Goal: Task Accomplishment & Management: Complete application form

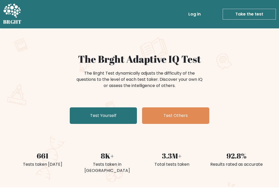
click at [122, 109] on link "Test Yourself" at bounding box center [103, 115] width 67 height 17
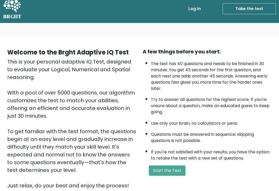
scroll to position [6, 0]
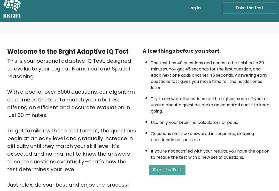
click at [180, 175] on button "Start the Test" at bounding box center [167, 170] width 37 height 10
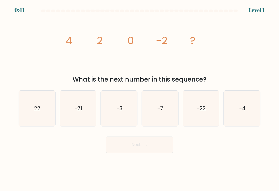
click at [241, 117] on icon "-4" at bounding box center [242, 109] width 36 height 36
click at [140, 98] on input "f. -4" at bounding box center [139, 97] width 0 height 3
radio input "true"
click at [154, 145] on button "Next" at bounding box center [139, 145] width 67 height 17
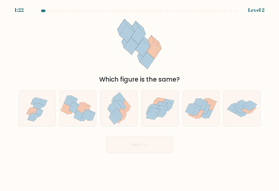
click at [46, 114] on icon at bounding box center [37, 108] width 36 height 35
click at [139, 98] on input "a." at bounding box center [139, 97] width 0 height 3
radio input "true"
click at [166, 113] on icon at bounding box center [164, 112] width 5 height 10
click at [140, 98] on input "d." at bounding box center [139, 97] width 0 height 3
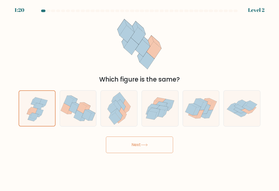
radio input "true"
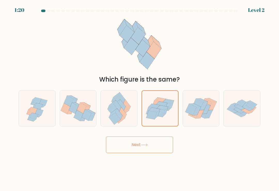
click at [157, 146] on button "Next" at bounding box center [139, 145] width 67 height 17
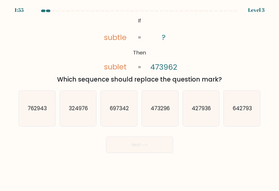
click at [163, 122] on icon "473296" at bounding box center [160, 109] width 36 height 36
click at [140, 98] on input "d. 473296" at bounding box center [139, 97] width 0 height 3
radio input "true"
click at [160, 147] on button "Next" at bounding box center [139, 145] width 67 height 17
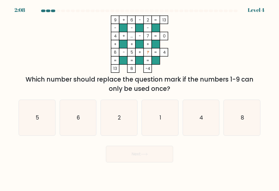
click at [169, 111] on icon "1" at bounding box center [160, 118] width 36 height 36
click at [140, 98] on input "d. 1" at bounding box center [139, 97] width 0 height 3
radio input "true"
click at [158, 151] on button "Next" at bounding box center [139, 154] width 67 height 17
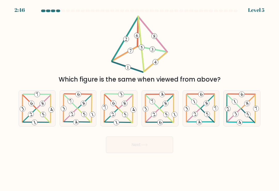
click at [124, 118] on 462 at bounding box center [124, 114] width 7 height 7
click at [139, 98] on input "c." at bounding box center [139, 97] width 0 height 3
radio input "true"
click at [147, 146] on icon at bounding box center [144, 145] width 7 height 3
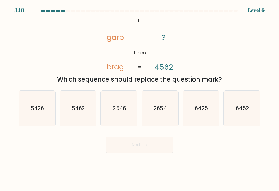
click at [166, 115] on icon "2654" at bounding box center [160, 109] width 36 height 36
click at [140, 98] on input "d. 2654" at bounding box center [139, 97] width 0 height 3
radio input "true"
click at [157, 149] on button "Next" at bounding box center [139, 145] width 67 height 17
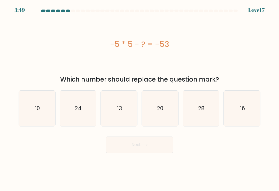
click at [34, 118] on icon "10" at bounding box center [37, 109] width 36 height 36
click at [139, 98] on input "a. 10" at bounding box center [139, 97] width 0 height 3
radio input "true"
click at [151, 146] on button "Next" at bounding box center [139, 145] width 67 height 17
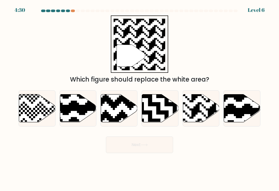
click at [198, 115] on rect at bounding box center [212, 94] width 66 height 66
click at [140, 98] on input "e." at bounding box center [139, 97] width 0 height 3
radio input "true"
click at [150, 143] on button "Next" at bounding box center [139, 145] width 67 height 17
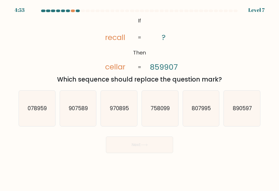
click at [202, 122] on icon "807995" at bounding box center [201, 109] width 36 height 36
click at [140, 98] on input "e. 807995" at bounding box center [139, 97] width 0 height 3
radio input "true"
click at [244, 116] on icon "890597" at bounding box center [242, 109] width 36 height 36
click at [140, 98] on input "f. 890597" at bounding box center [139, 97] width 0 height 3
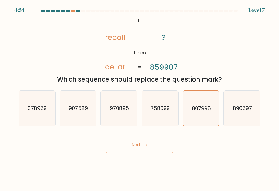
radio input "true"
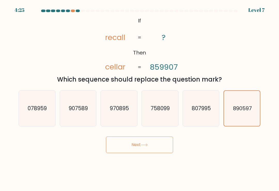
click at [164, 115] on icon "758099" at bounding box center [160, 109] width 36 height 36
click at [140, 98] on input "d. 758099" at bounding box center [139, 97] width 0 height 3
radio input "true"
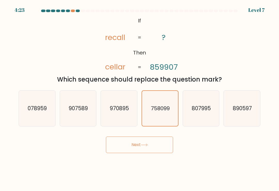
click at [160, 145] on button "Next" at bounding box center [139, 145] width 67 height 17
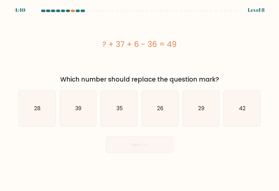
click at [240, 112] on text "42" at bounding box center [242, 108] width 7 height 7
click at [140, 98] on input "f. 42" at bounding box center [139, 97] width 0 height 3
radio input "true"
click at [197, 119] on icon "29" at bounding box center [201, 109] width 36 height 36
click at [140, 98] on input "e. 29" at bounding box center [139, 97] width 0 height 3
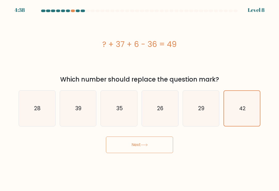
radio input "true"
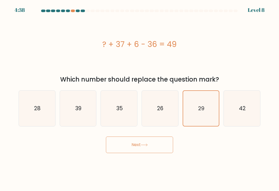
click at [159, 145] on button "Next" at bounding box center [139, 145] width 67 height 17
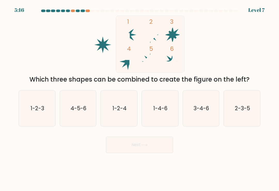
click at [127, 104] on icon "1-2-4" at bounding box center [119, 109] width 36 height 36
click at [139, 98] on input "c. 1-2-4" at bounding box center [139, 97] width 0 height 3
radio input "true"
click at [159, 143] on button "Next" at bounding box center [139, 145] width 67 height 17
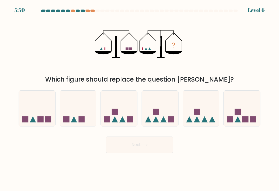
click at [171, 118] on icon at bounding box center [160, 108] width 36 height 30
click at [140, 98] on input "d." at bounding box center [139, 97] width 0 height 3
radio input "true"
click at [236, 123] on icon at bounding box center [242, 108] width 36 height 30
click at [140, 98] on input "f." at bounding box center [139, 97] width 0 height 3
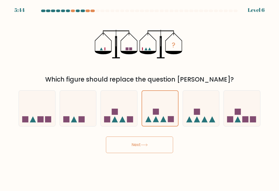
radio input "true"
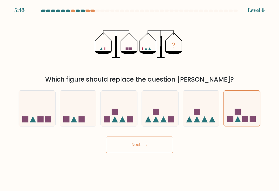
click at [151, 145] on button "Next" at bounding box center [139, 145] width 67 height 17
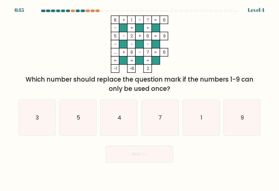
click at [43, 119] on icon "3" at bounding box center [37, 118] width 36 height 36
click at [139, 98] on input "a. 3" at bounding box center [139, 97] width 0 height 3
radio input "true"
click at [144, 155] on icon at bounding box center [144, 154] width 7 height 3
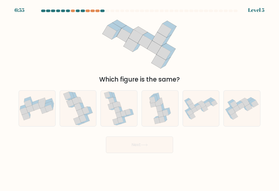
click at [165, 115] on icon at bounding box center [165, 113] width 6 height 6
click at [140, 98] on input "d." at bounding box center [139, 97] width 0 height 3
radio input "true"
click at [155, 147] on button "Next" at bounding box center [139, 145] width 67 height 17
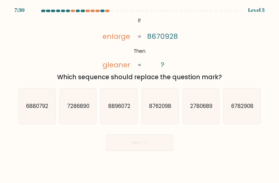
click at [202, 109] on text "2780689" at bounding box center [201, 105] width 22 height 7
click at [140, 94] on input "e. 2780689" at bounding box center [139, 92] width 0 height 3
radio input "true"
click at [162, 144] on button "Next" at bounding box center [139, 142] width 67 height 17
